Goal: Check status: Check status

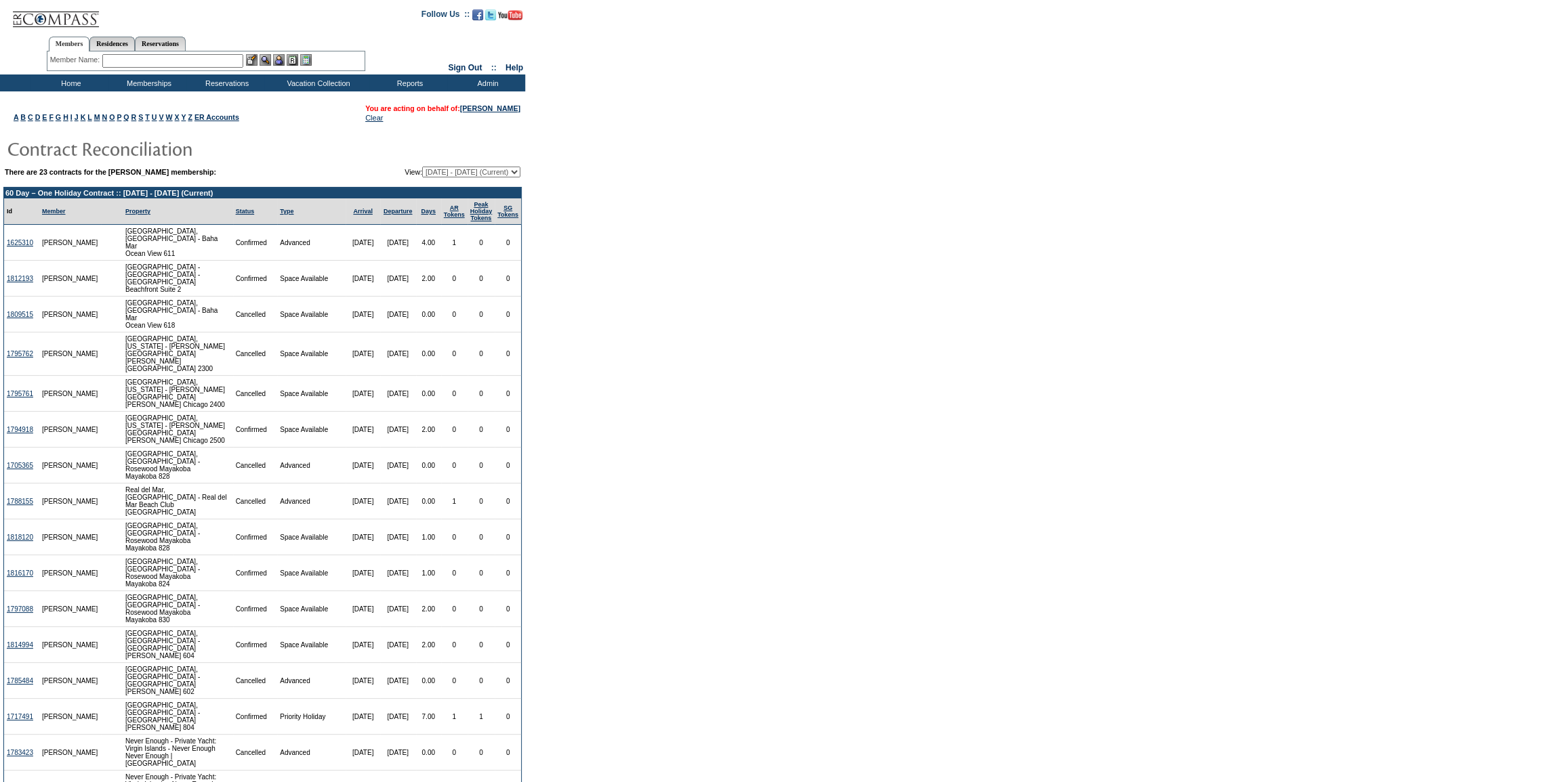
click at [501, 171] on select "[DATE] - [DATE] [DATE] - [DATE] [DATE] - [DATE] [DATE] - [DATE] [DATE] - [DATE]…" at bounding box center [471, 172] width 98 height 11
select select "121203"
click at [422, 167] on select "[DATE] - [DATE] [DATE] - [DATE] [DATE] - [DATE] [DATE] - [DATE] [DATE] - [DATE]…" at bounding box center [471, 172] width 98 height 11
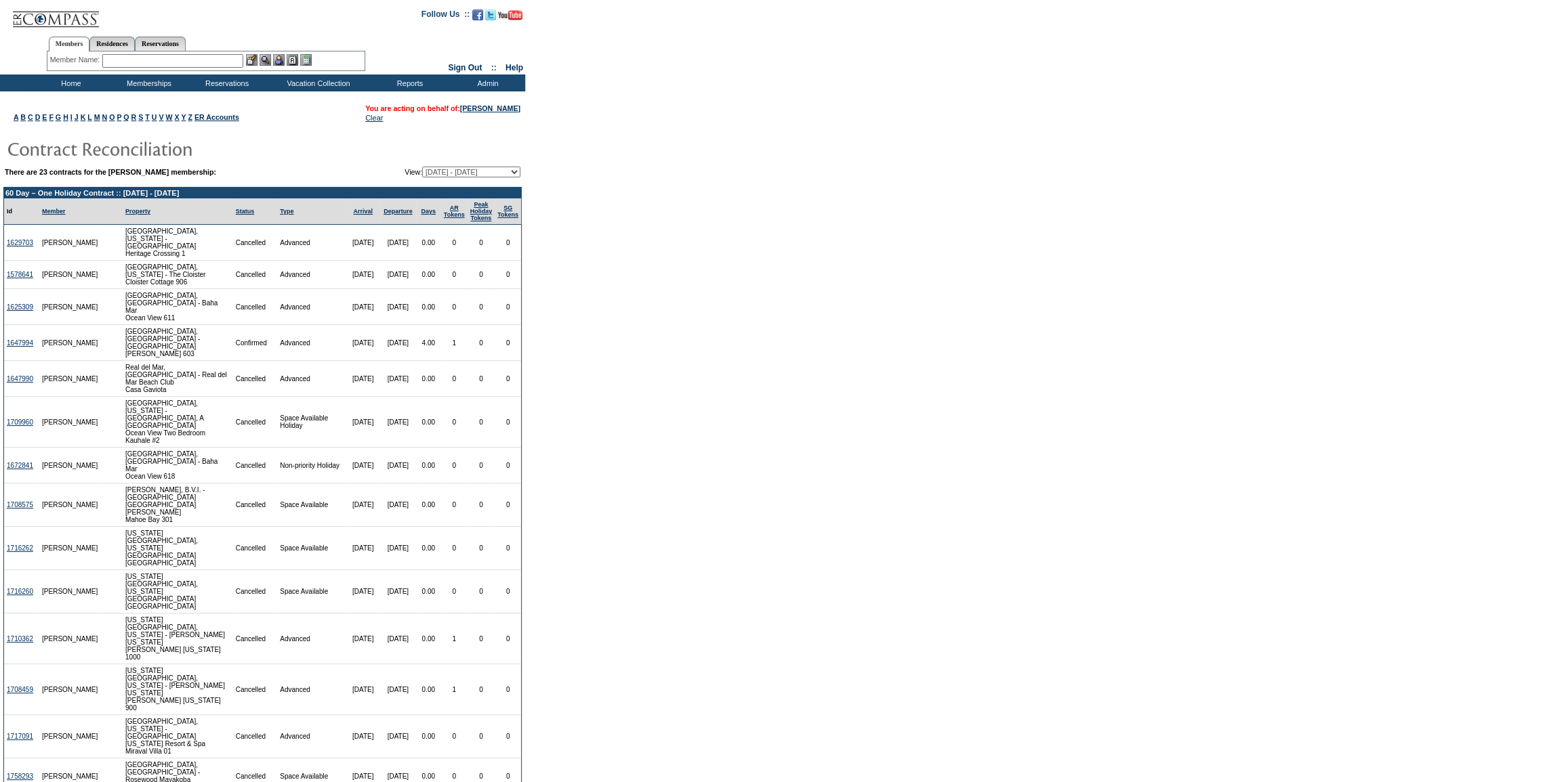
click at [516, 169] on select "[DATE] - [DATE] [DATE] - [DATE] [DATE] - [DATE] [DATE] - [DATE] [DATE] - [DATE]…" at bounding box center [471, 172] width 98 height 11
select select "126788"
click at [422, 167] on select "[DATE] - [DATE] [DATE] - [DATE] [DATE] - [DATE] [DATE] - [DATE] [DATE] - [DATE]…" at bounding box center [471, 172] width 98 height 11
